Goal: Navigation & Orientation: Find specific page/section

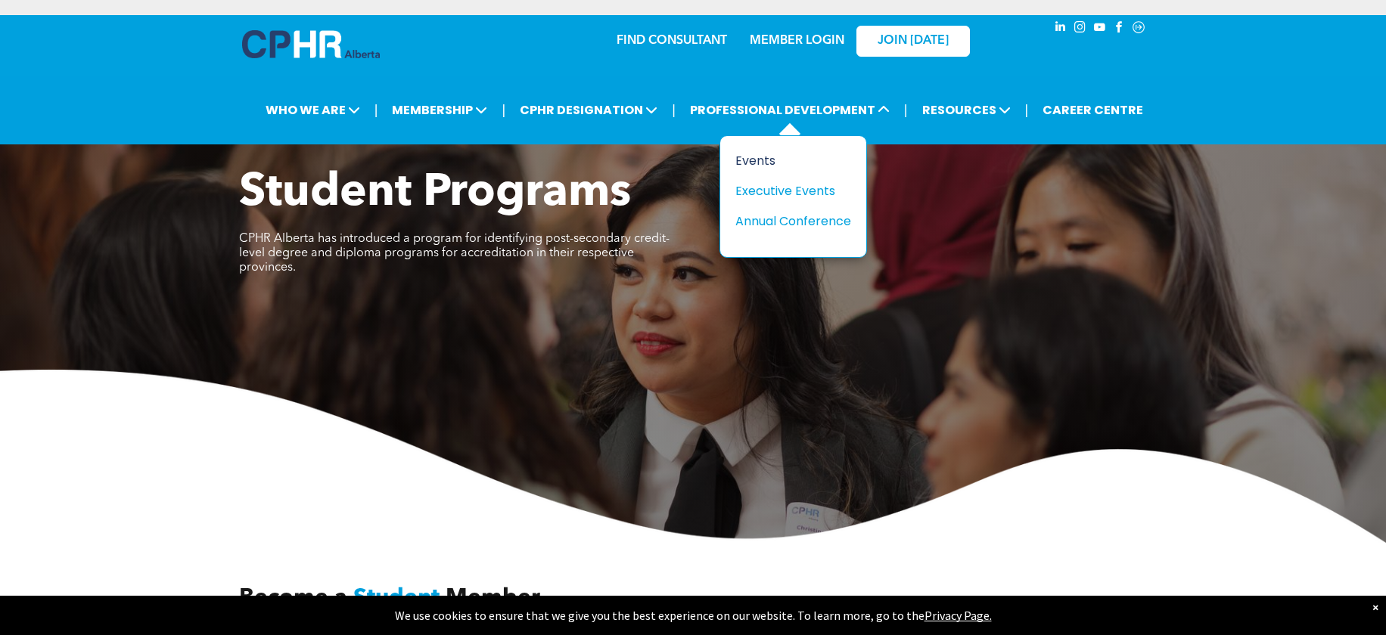
click at [760, 159] on div "Events" at bounding box center [787, 160] width 104 height 19
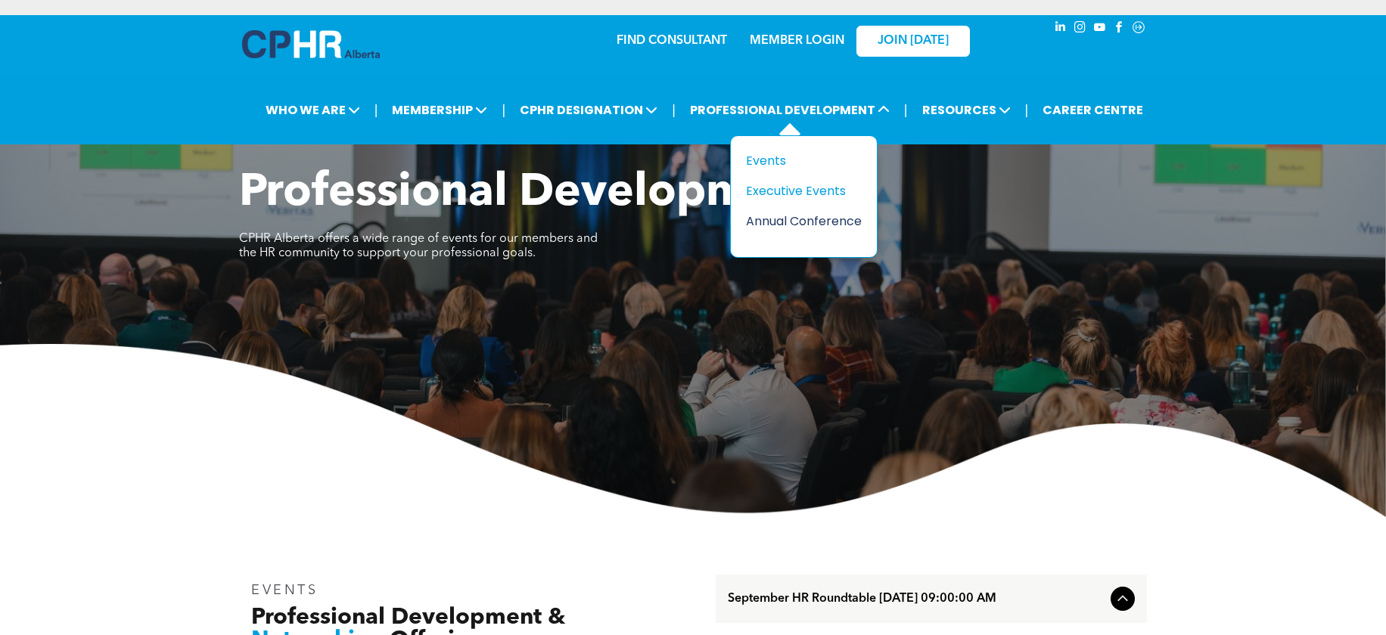
click at [785, 216] on div "Annual Conference" at bounding box center [798, 221] width 104 height 19
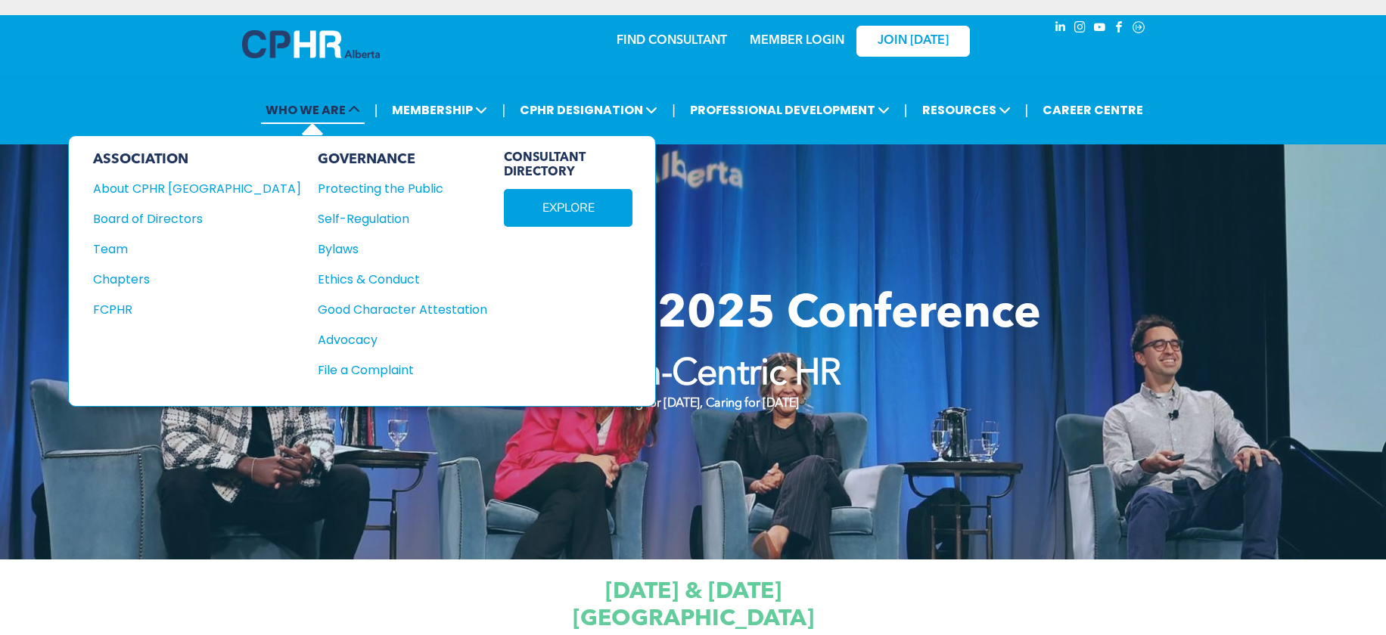
scroll to position [1, 0]
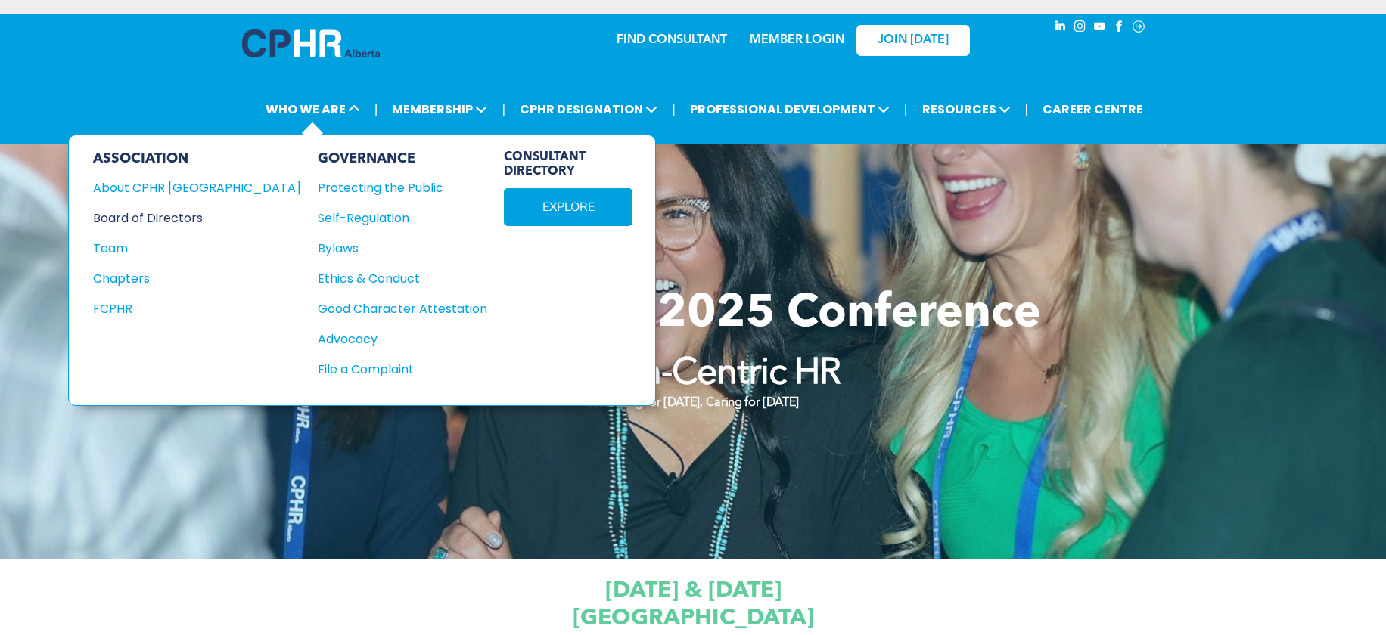
click at [186, 216] on div "Board of Directors" at bounding box center [187, 218] width 188 height 19
